Goal: Task Accomplishment & Management: Manage account settings

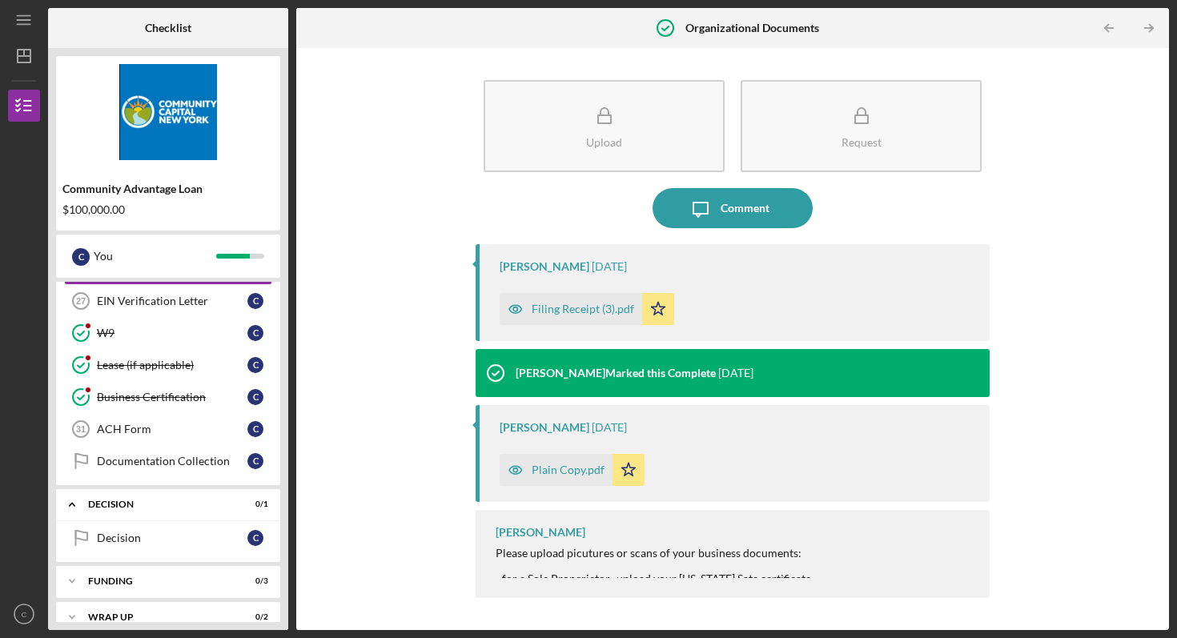
scroll to position [757, 0]
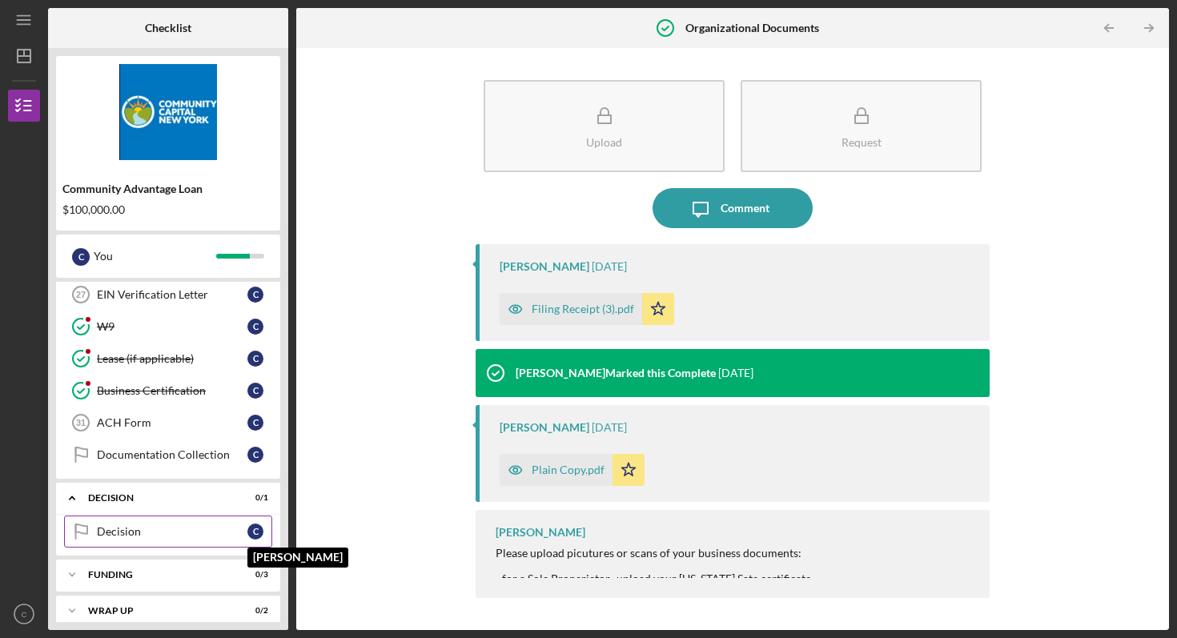
click at [248, 532] on div "C" at bounding box center [255, 532] width 16 height 16
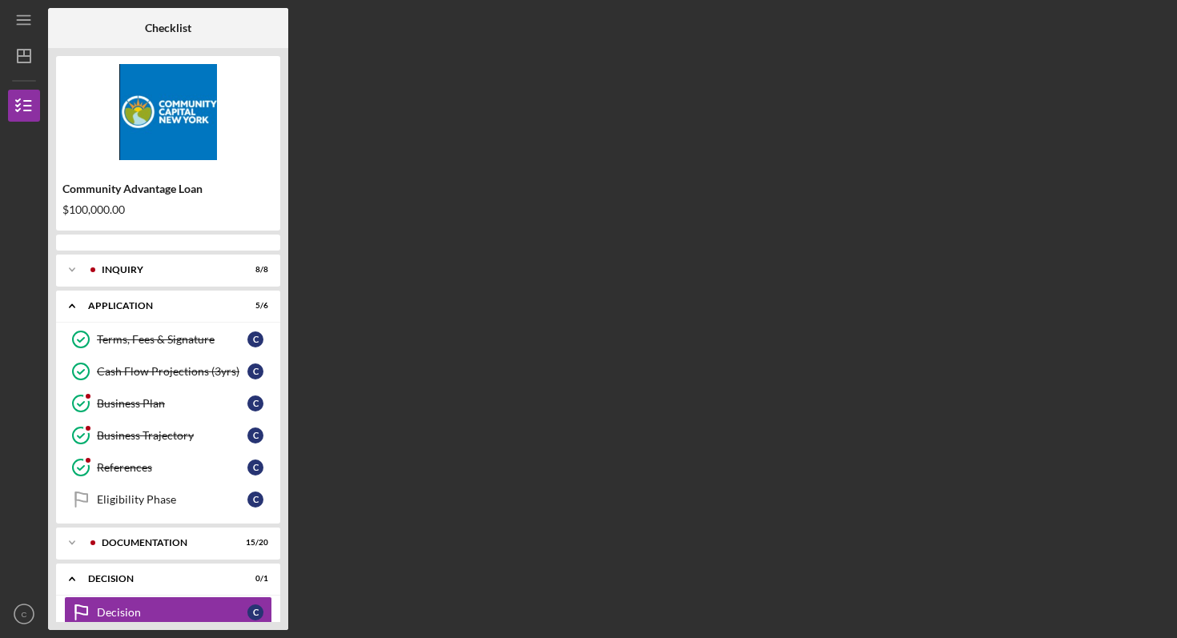
scroll to position [94, 0]
